Goal: Task Accomplishment & Management: Use online tool/utility

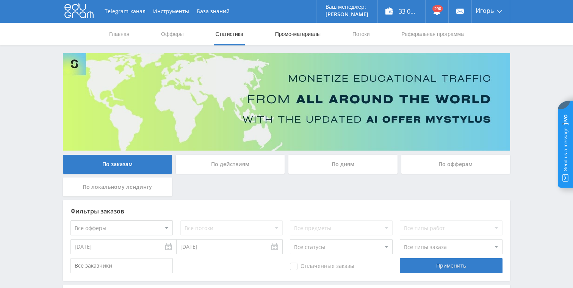
click at [302, 33] on link "Промо-материалы" at bounding box center [297, 34] width 47 height 23
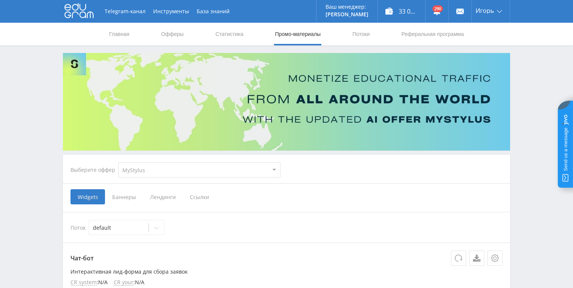
click at [172, 171] on select "MyStylus MyStylus - Revshare Кампус AI Studybay Автор24 Studybay Brazil Study A…" at bounding box center [199, 169] width 162 height 15
select select "376"
click at [118, 162] on select "MyStylus MyStylus - Revshare Кампус AI Studybay Автор24 Studybay Brazil Study A…" at bounding box center [199, 169] width 162 height 15
select select "376"
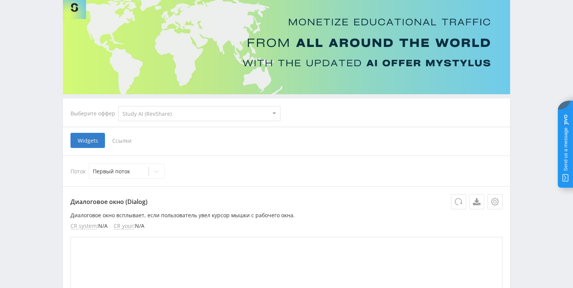
scroll to position [58, 0]
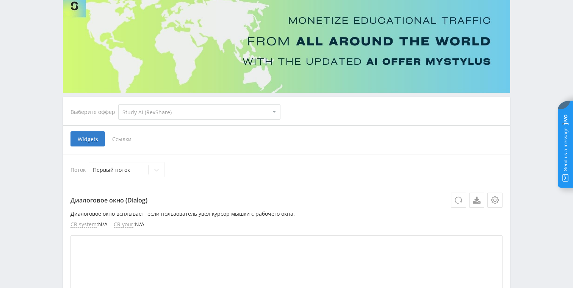
click at [119, 144] on span "Ссылки" at bounding box center [122, 138] width 34 height 15
click at [0, 0] on input "Ссылки" at bounding box center [0, 0] width 0 height 0
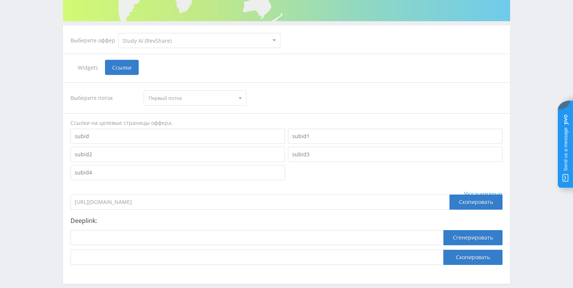
scroll to position [131, 0]
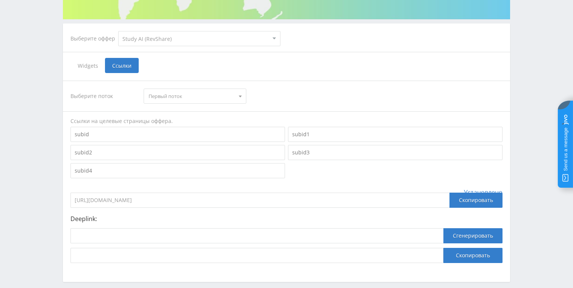
click at [108, 133] on input at bounding box center [177, 134] width 214 height 15
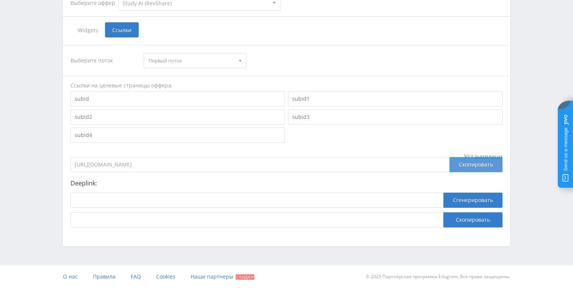
click at [477, 161] on div "Скопировать" at bounding box center [475, 164] width 53 height 15
